Goal: Information Seeking & Learning: Learn about a topic

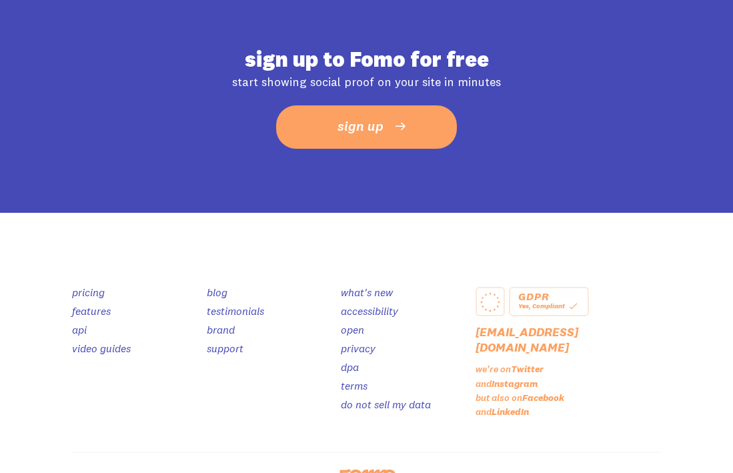
scroll to position [993, 0]
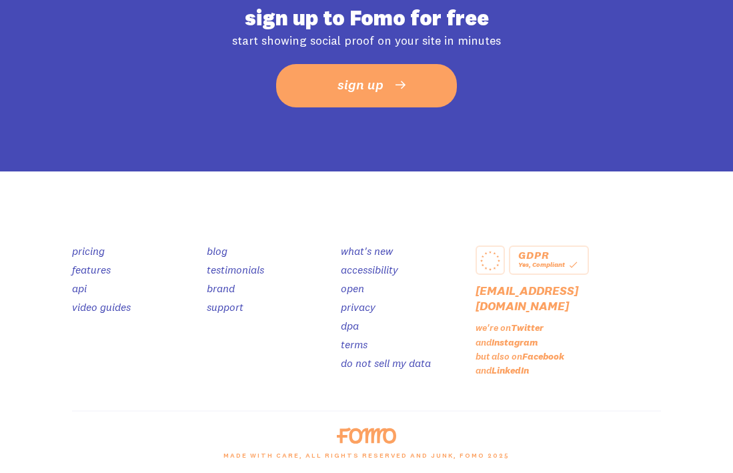
click at [366, 434] on img at bounding box center [366, 436] width 59 height 16
click at [91, 250] on link "pricing" at bounding box center [88, 250] width 33 height 13
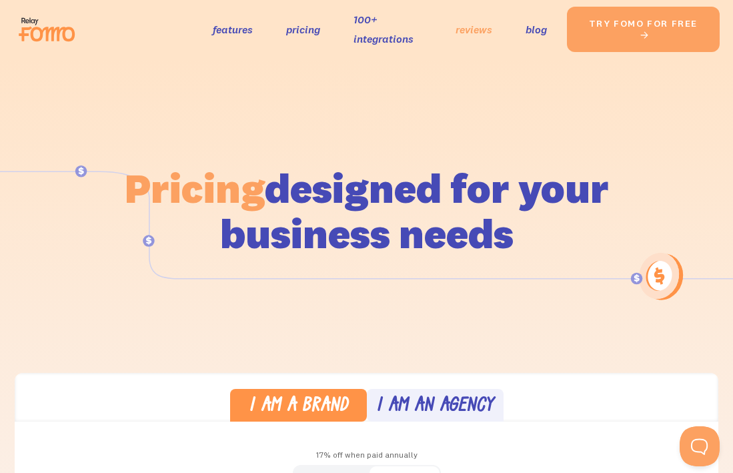
click at [473, 34] on link "reviews" at bounding box center [474, 29] width 37 height 19
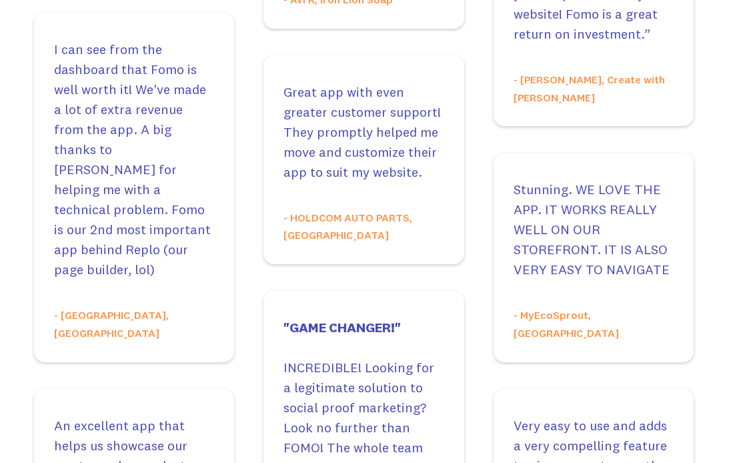
scroll to position [1324, 3]
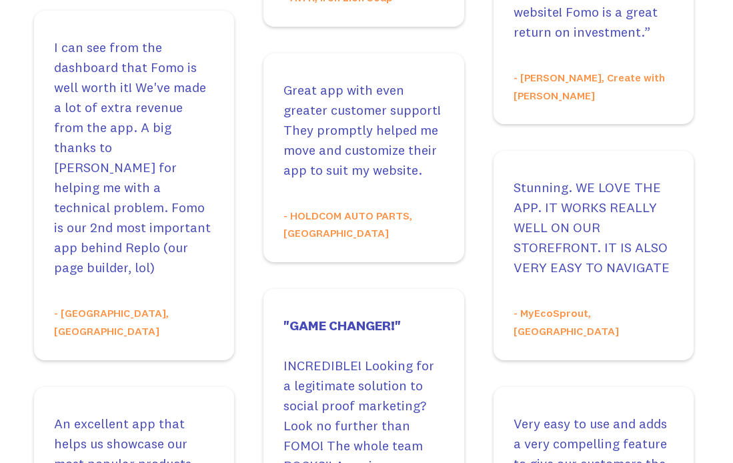
click at [133, 175] on p "I can see from the dashboard that Fomo is well worth it! We've made a lot of ex…" at bounding box center [134, 157] width 160 height 240
